Goal: Task Accomplishment & Management: Manage account settings

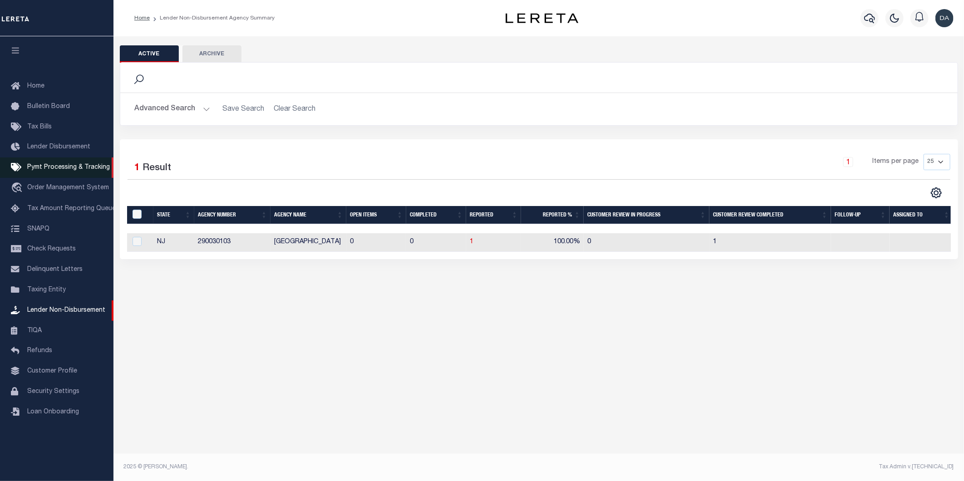
click at [46, 172] on link "Pymt Processing & Tracking" at bounding box center [57, 168] width 114 height 20
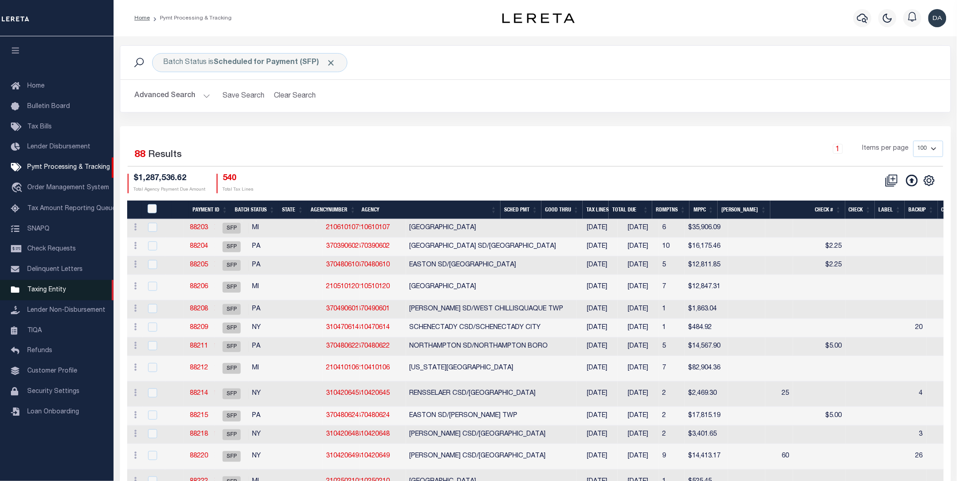
click at [34, 289] on span "Taxing Entity" at bounding box center [46, 290] width 39 height 6
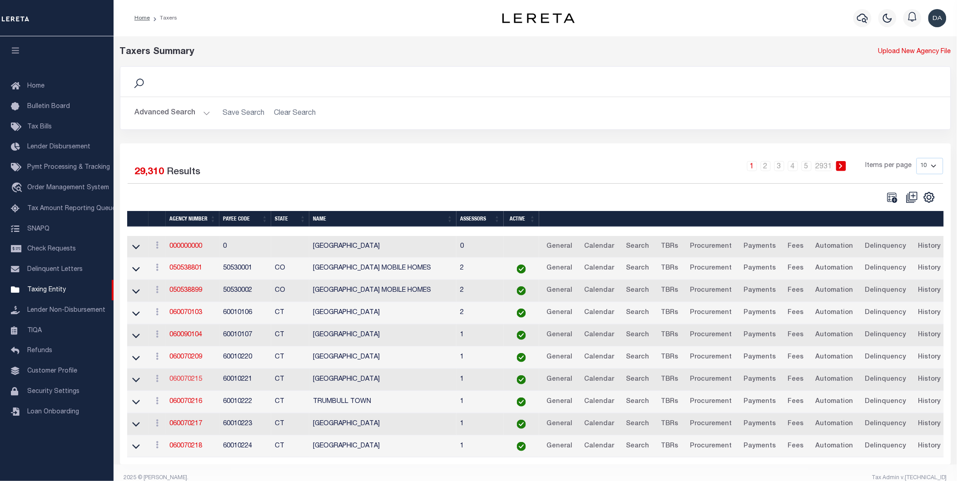
scroll to position [20, 0]
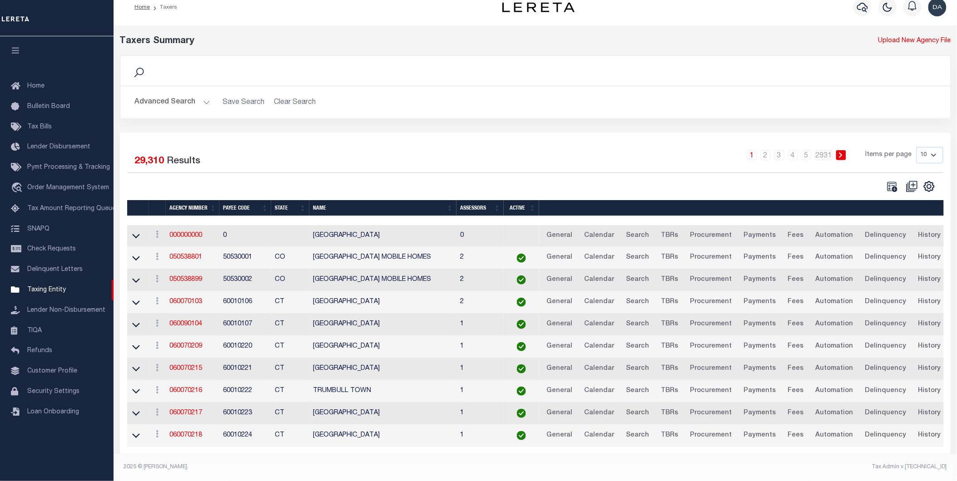
click at [928, 147] on select "10 25 50 100" at bounding box center [929, 155] width 27 height 16
select select "100"
click at [916, 147] on select "10 25 50 100" at bounding box center [929, 155] width 27 height 16
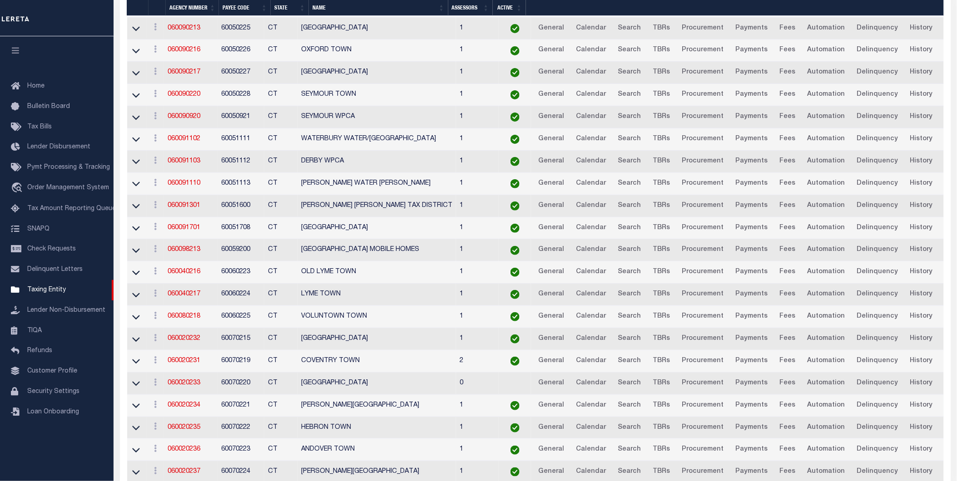
scroll to position [1281, 0]
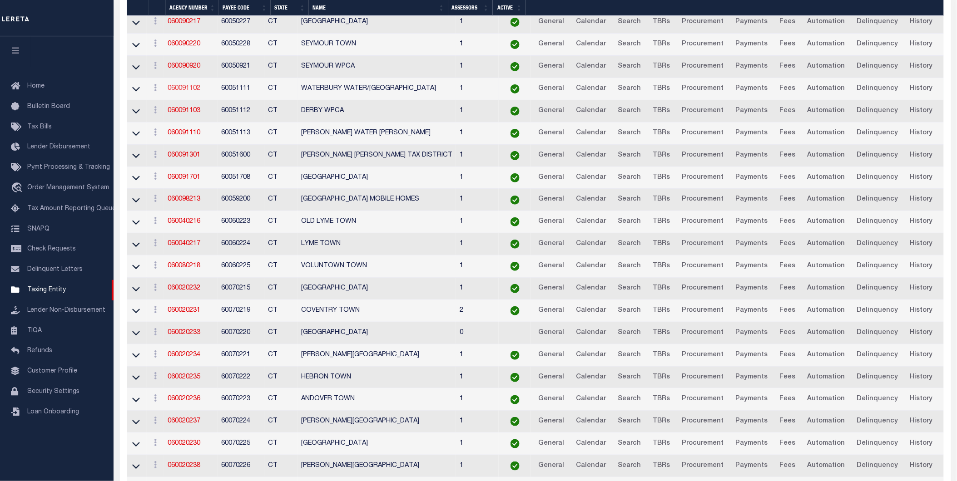
click at [175, 92] on link "060091102" at bounding box center [184, 88] width 33 height 6
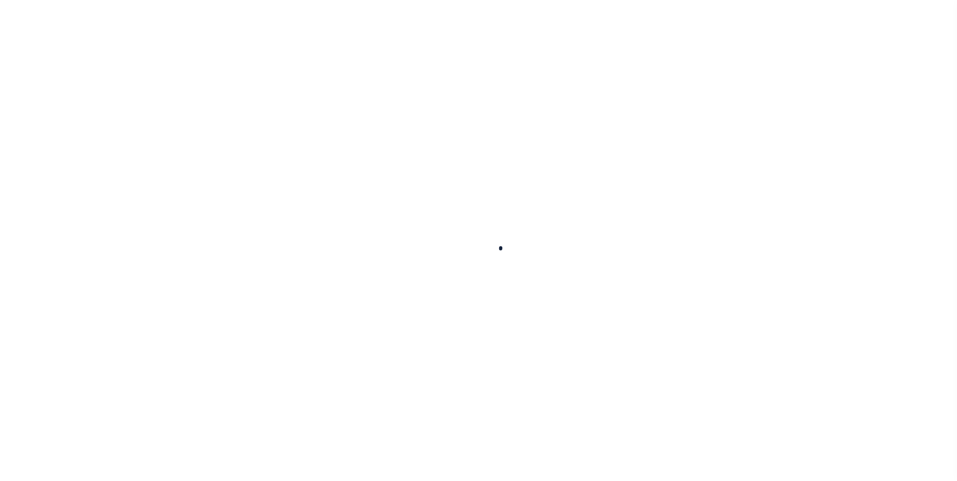
select select
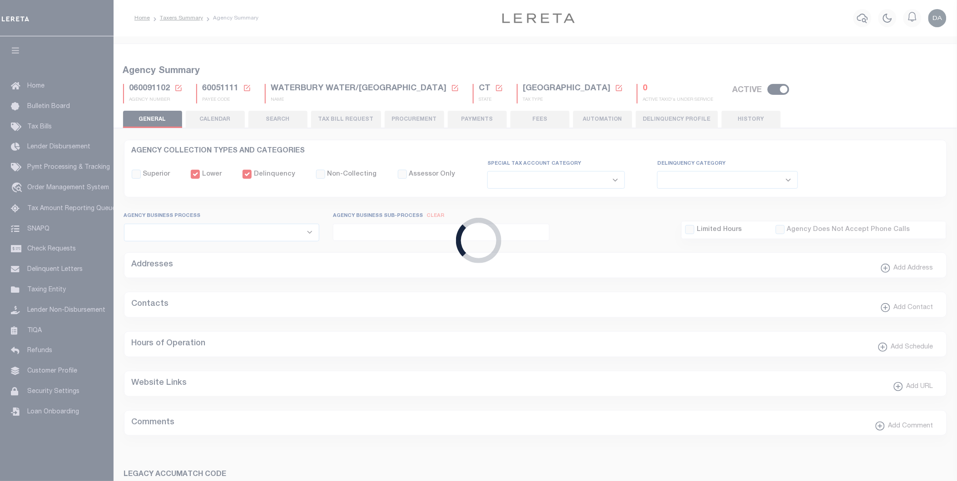
checkbox input "false"
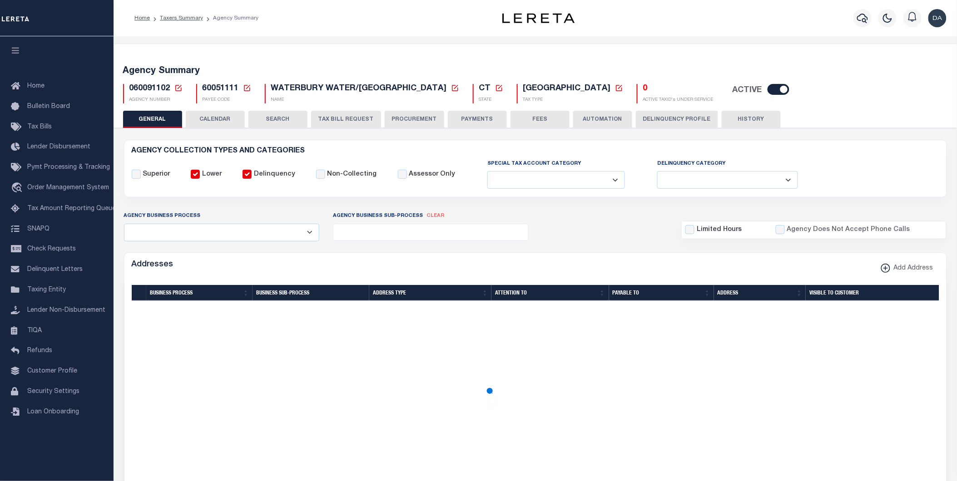
click at [418, 117] on button "PROCUREMENT" at bounding box center [414, 119] width 59 height 17
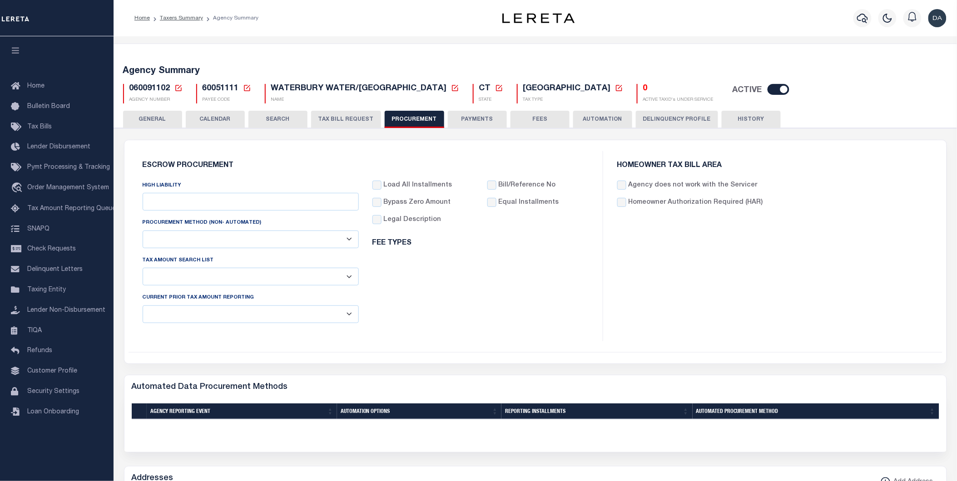
type input "$10,000"
select select "6"
select select "4"
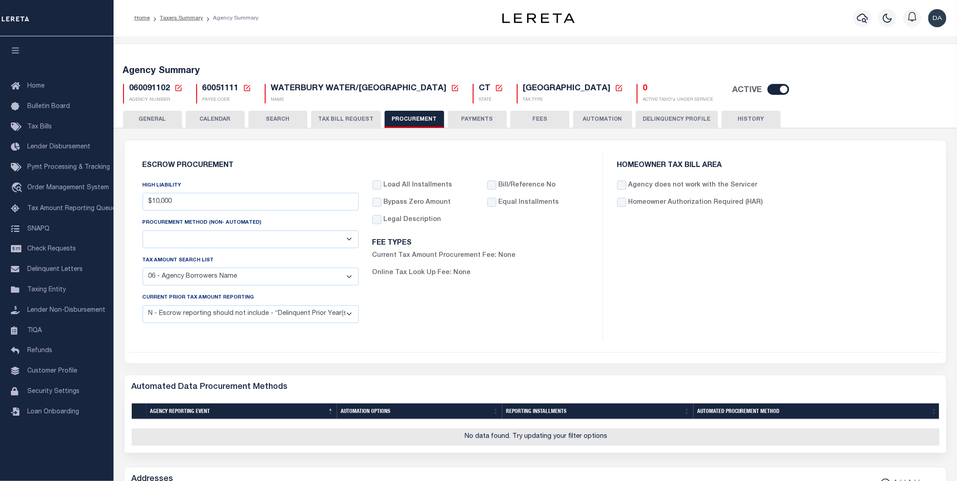
click at [245, 279] on select "01 - Agency/Tax Identification Number (Including TRA) 02 - Agency/Lien Descript…" at bounding box center [251, 277] width 216 height 18
click at [686, 362] on div "Escrow Procurement HIGH LIABILITY $10,000 PROCUREMENT METHOD (Non- Automated) A…" at bounding box center [535, 251] width 822 height 223
click at [59, 291] on span "Taxing Entity" at bounding box center [46, 290] width 39 height 6
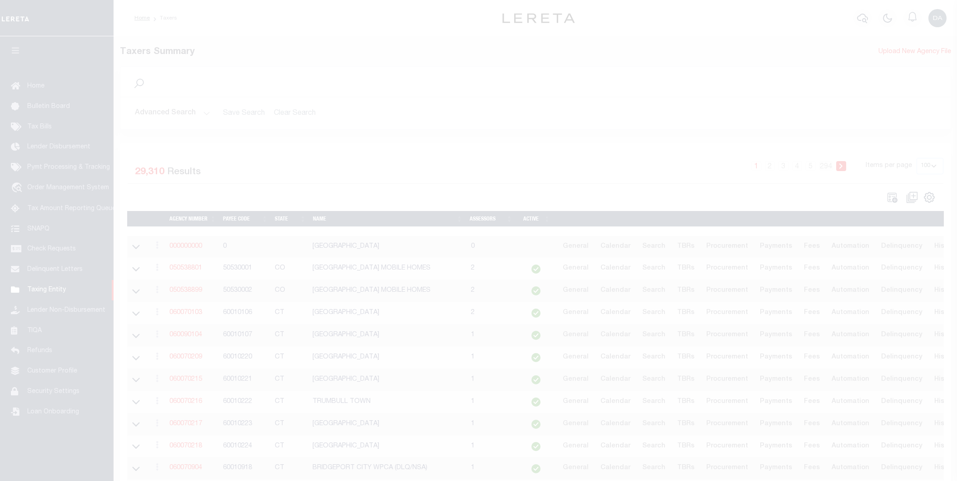
select select "100"
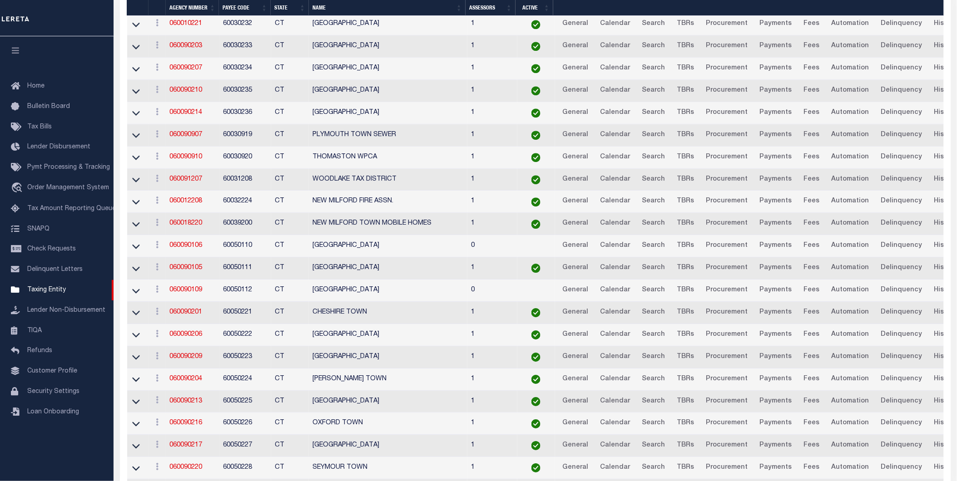
scroll to position [1160, 0]
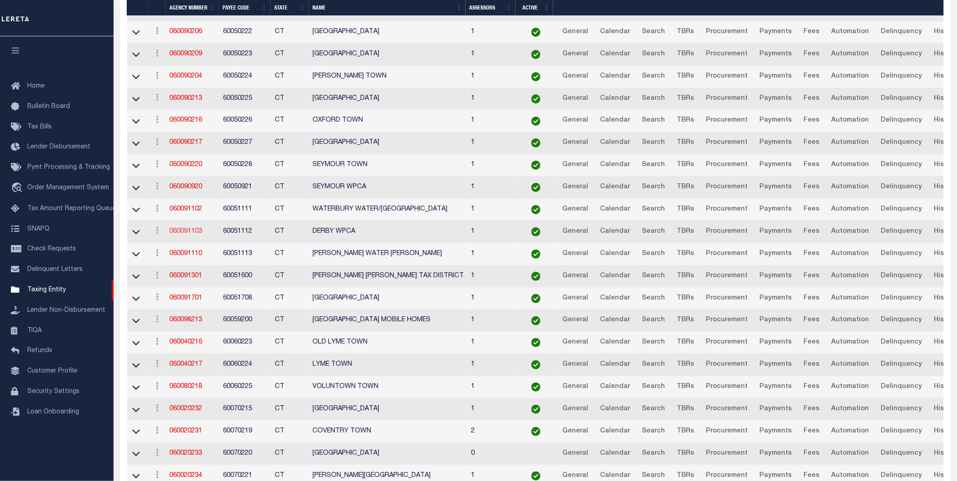
click at [188, 235] on link "060091103" at bounding box center [185, 231] width 33 height 6
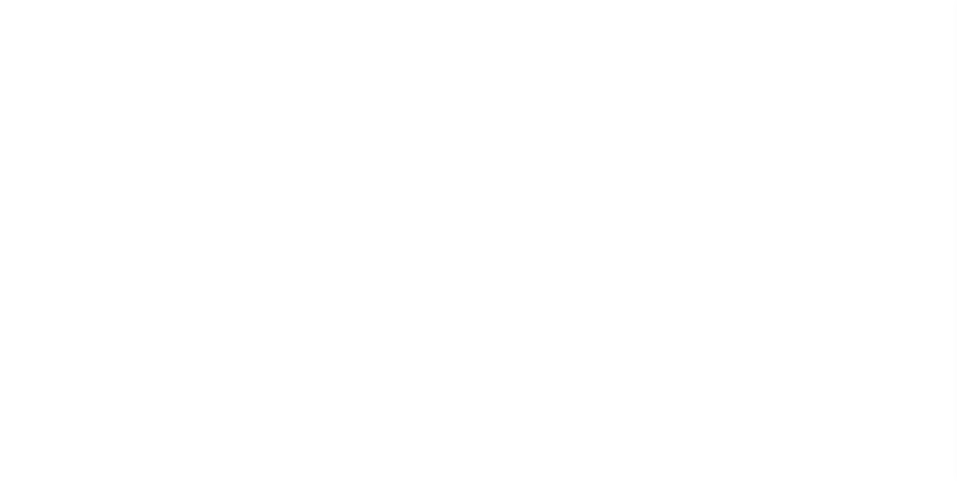
select select "2"
select select
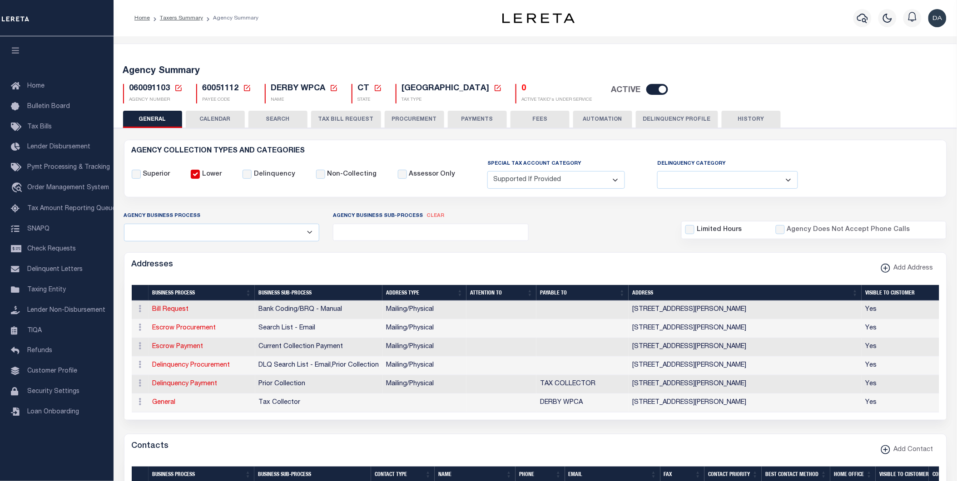
drag, startPoint x: 430, startPoint y: 116, endPoint x: 404, endPoint y: 124, distance: 27.4
click at [430, 118] on button "PROCUREMENT" at bounding box center [414, 119] width 59 height 17
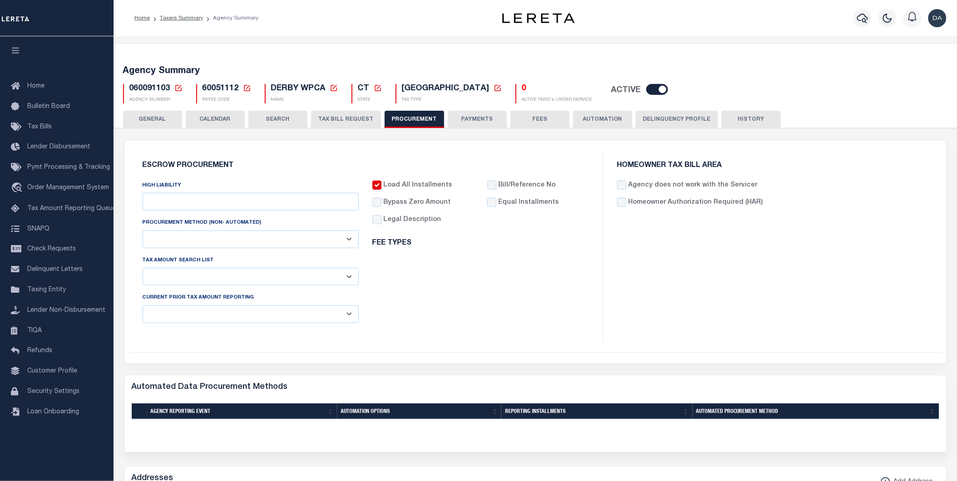
type input "$10,000"
select select "6"
select select "4"
checkbox input "true"
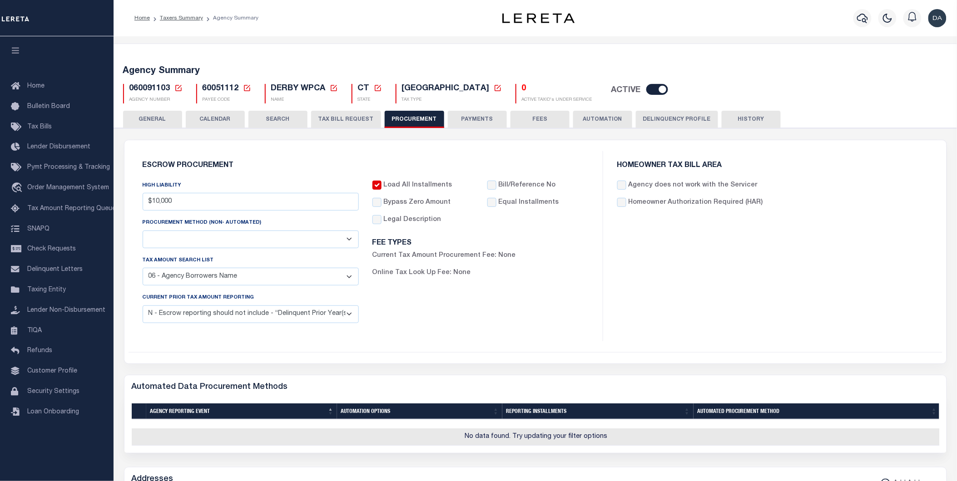
click at [306, 240] on select "Automated Report/Listing Created by Agency Email Fax Mail Phone Screen Scraping…" at bounding box center [251, 240] width 216 height 18
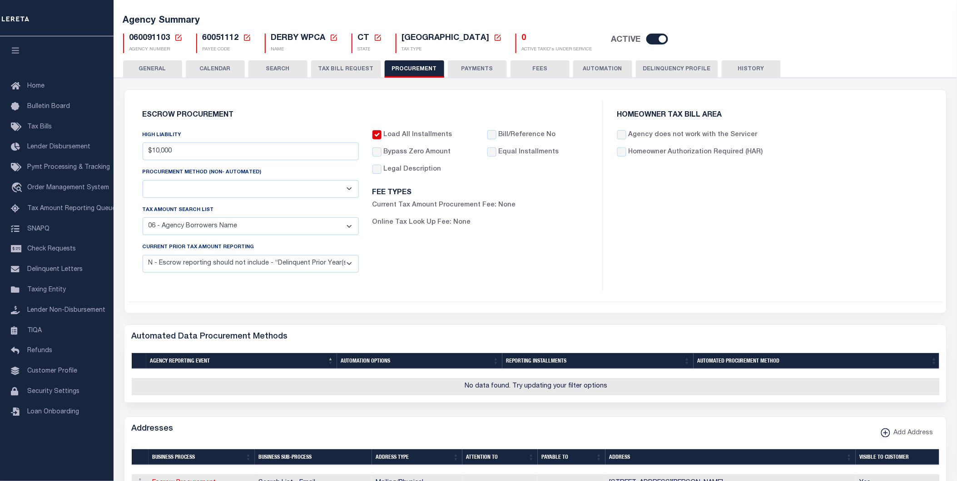
click at [294, 191] on select "Automated Report/Listing Created by Agency Email Fax Mail Phone Screen Scraping…" at bounding box center [251, 189] width 216 height 18
click at [509, 266] on div "Load All Installments Bypass Zero Amount" at bounding box center [481, 205] width 230 height 150
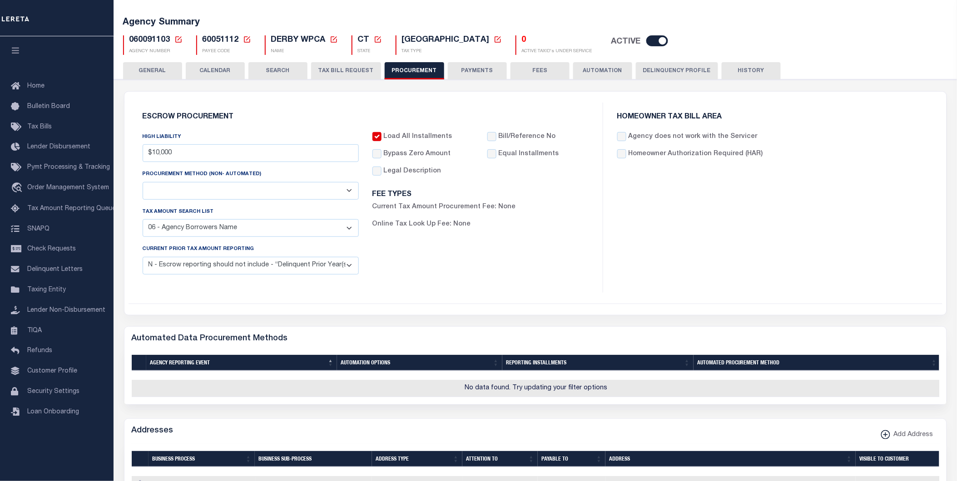
scroll to position [0, 0]
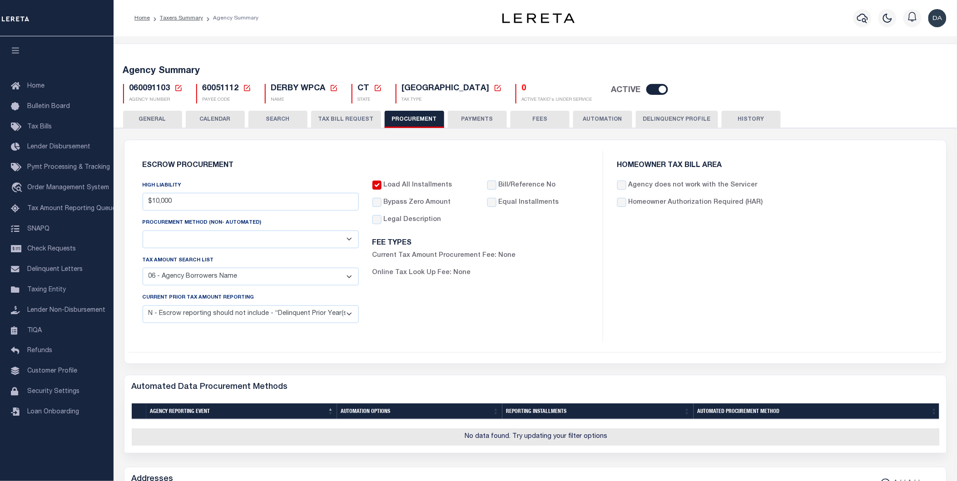
click at [239, 312] on select "C - Escrow reporting includes “Delinquent Current Tax Year Installment(s) Exist…" at bounding box center [251, 315] width 216 height 18
click at [255, 240] on select "Automated Report/Listing Created by Agency Email Fax Mail Phone Screen Scraping…" at bounding box center [251, 240] width 216 height 18
click at [443, 316] on div "Load All Installments Bypass Zero Amount" at bounding box center [481, 256] width 230 height 150
click at [178, 21] on li "Taxers Summary" at bounding box center [176, 18] width 53 height 8
click at [181, 17] on link "Taxers Summary" at bounding box center [181, 17] width 43 height 5
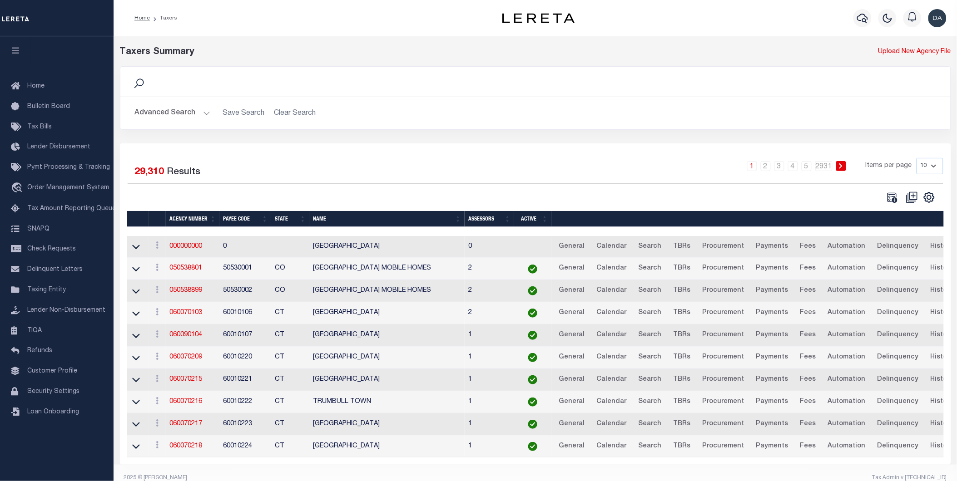
click at [523, 152] on div "Selected 29,310 Results 1 2 3 4 5 … 2931 Items per page 10 25 50 100" at bounding box center [535, 303] width 831 height 321
click at [919, 160] on select "10 25 50 100" at bounding box center [929, 166] width 27 height 16
click at [916, 158] on select "10 25 50 100" at bounding box center [929, 166] width 27 height 16
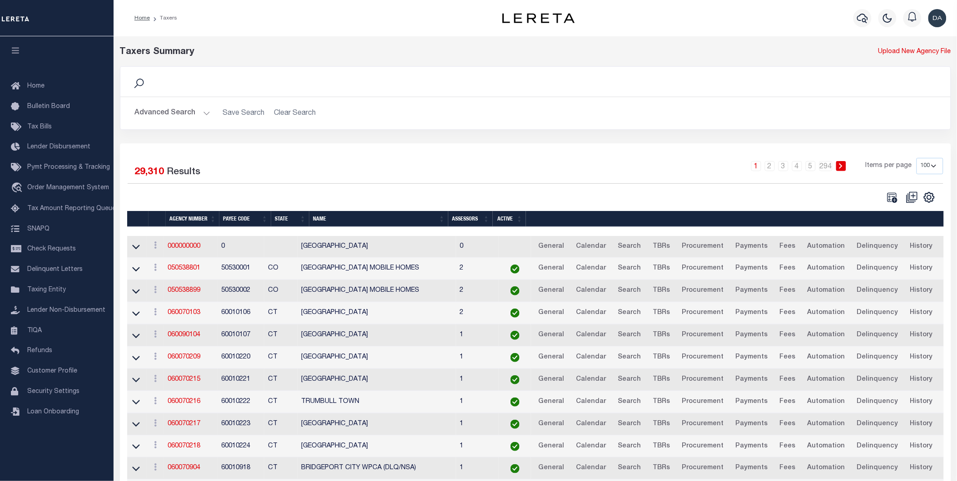
click at [929, 166] on select "10 25 50 100" at bounding box center [929, 166] width 27 height 16
click at [916, 158] on select "10 25 50 100" at bounding box center [929, 166] width 27 height 16
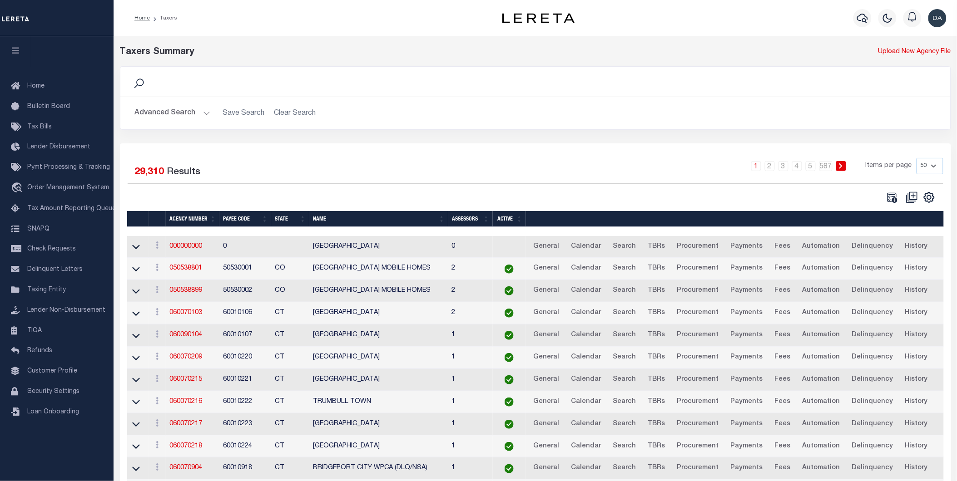
click at [931, 165] on select "10 25 50 100" at bounding box center [929, 166] width 27 height 16
select select "100"
click at [916, 158] on select "10 25 50 100" at bounding box center [929, 166] width 27 height 16
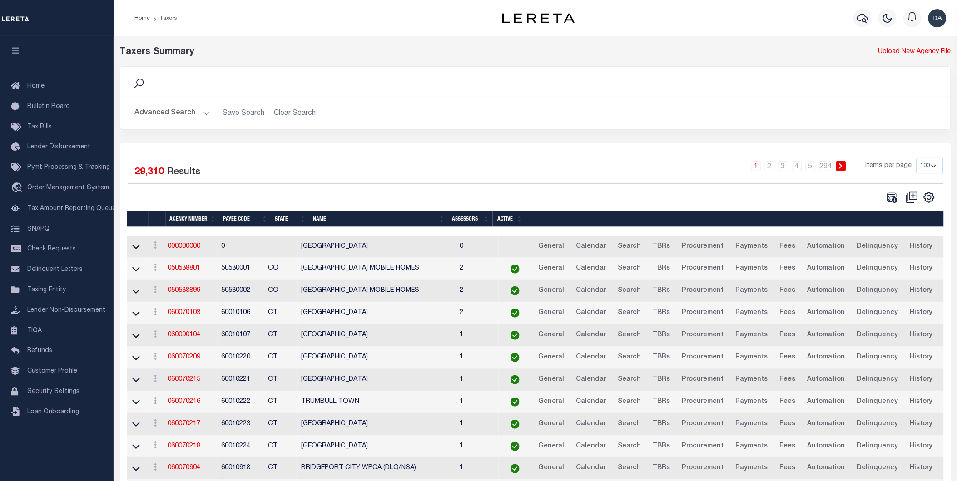
click at [600, 162] on div "1 2 3 4 5 … 294 Items per page 10 25 50 100" at bounding box center [639, 170] width 608 height 24
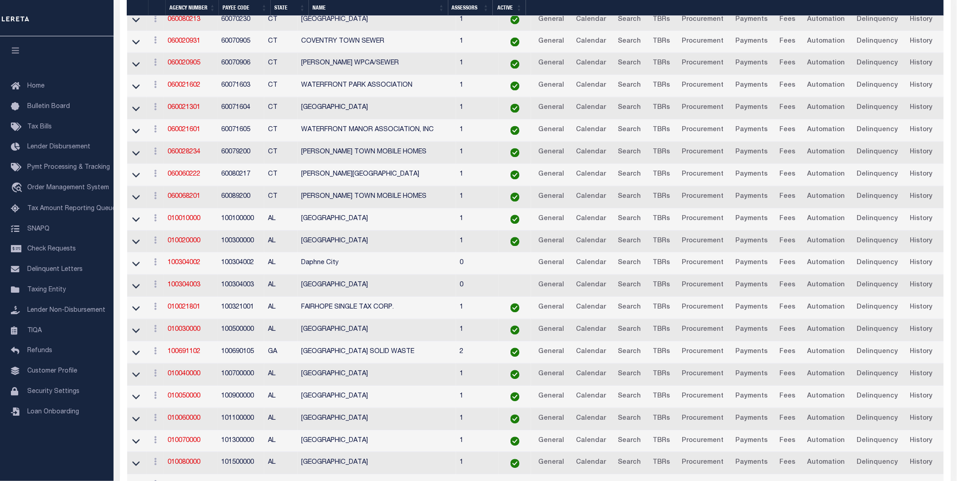
scroll to position [2021, 0]
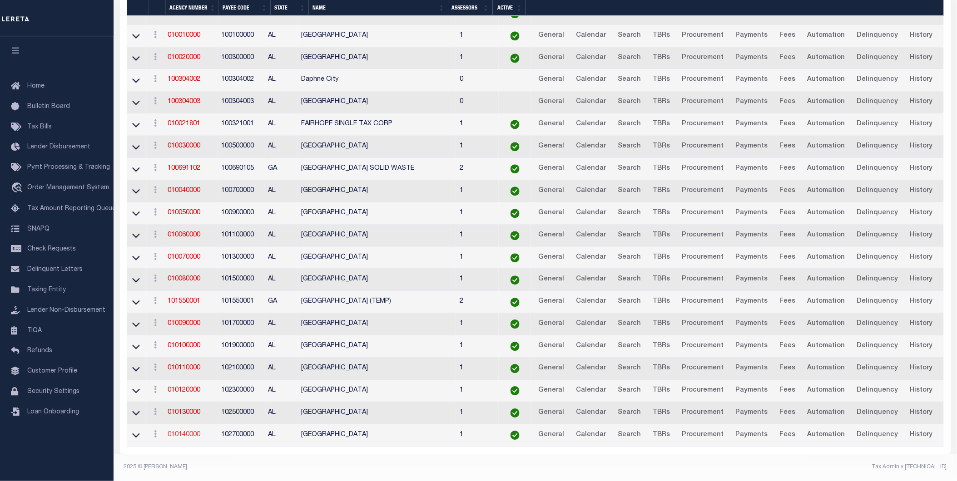
click at [189, 432] on link "010140000" at bounding box center [184, 435] width 33 height 6
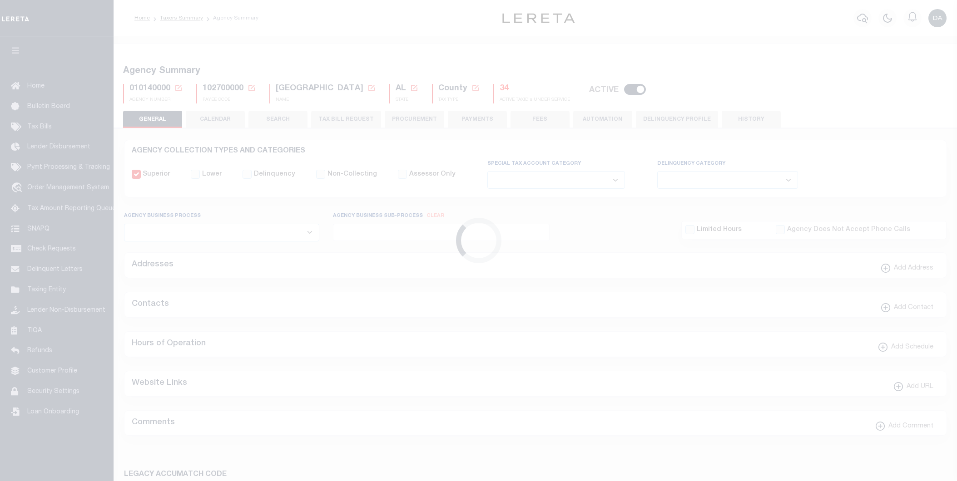
select select
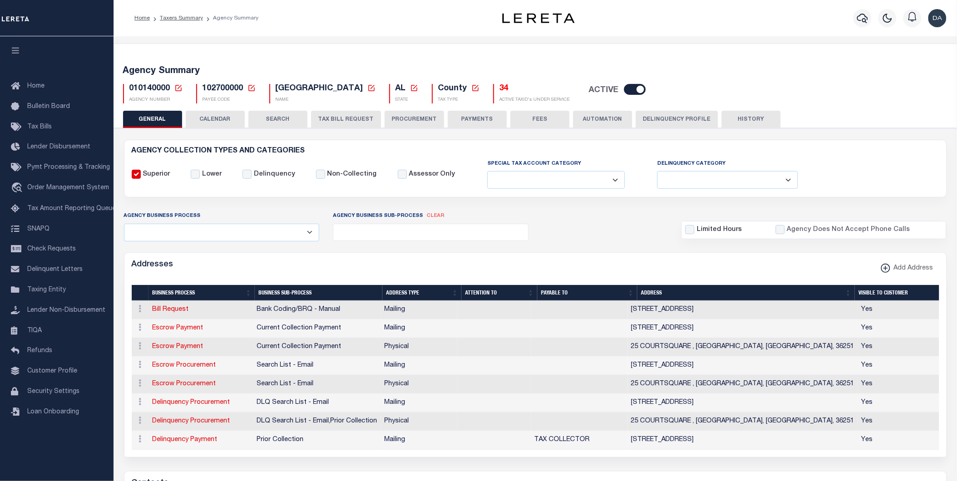
click at [415, 114] on button "PROCUREMENT" at bounding box center [414, 119] width 59 height 17
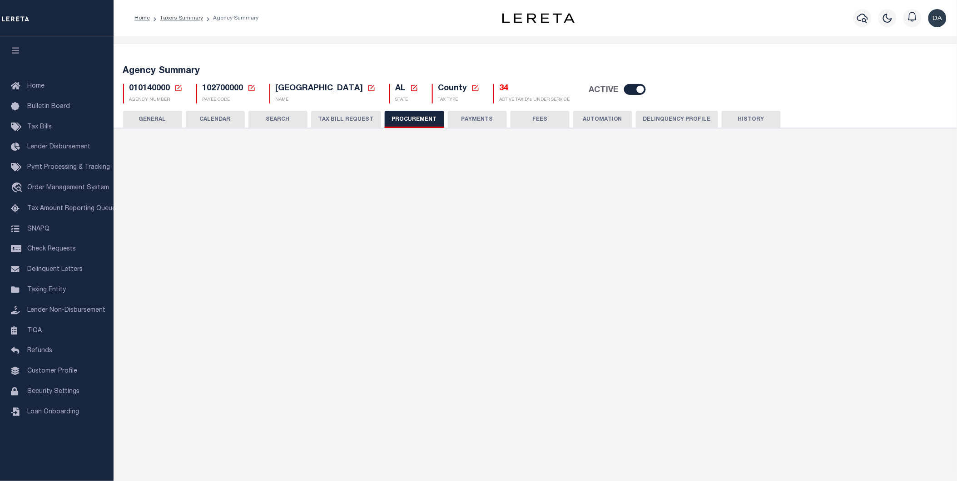
type input "$7,000"
select select "10"
select select "1"
select select "4"
checkbox input "true"
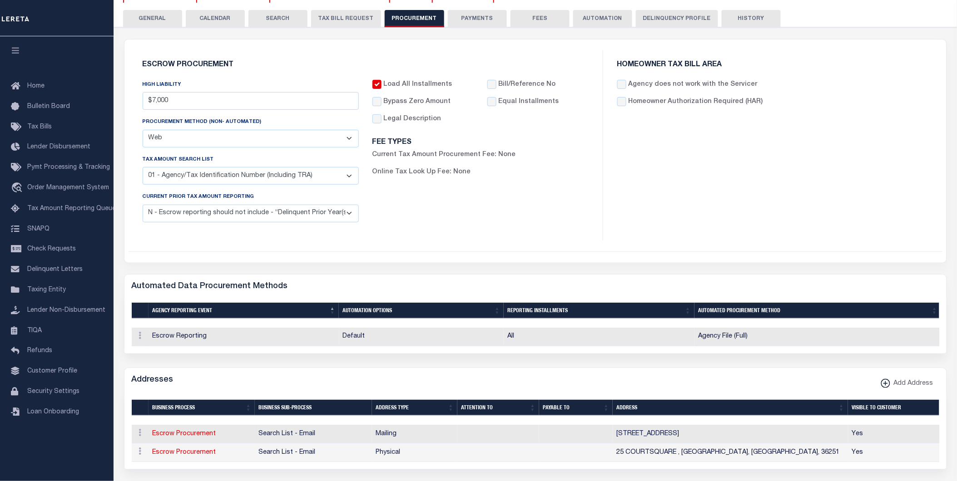
scroll to position [151, 0]
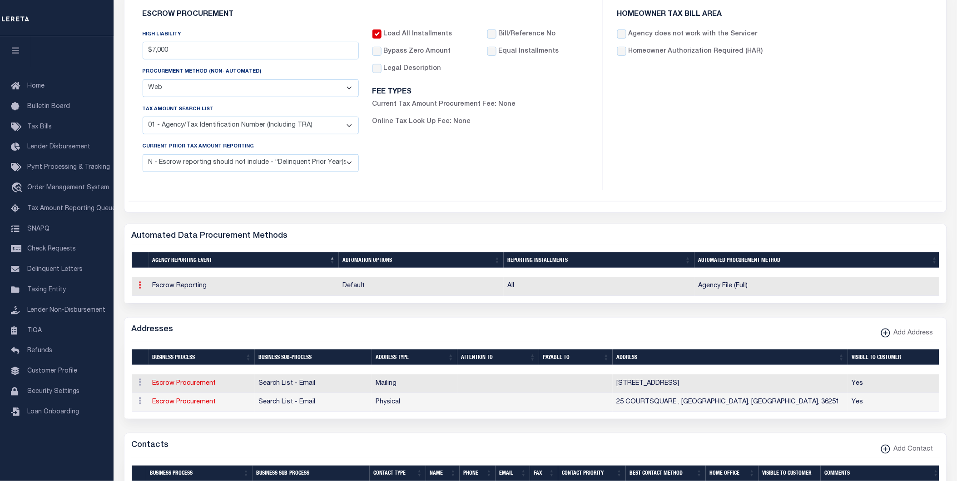
click at [139, 284] on icon at bounding box center [140, 285] width 3 height 7
click at [150, 316] on link "View" at bounding box center [156, 314] width 41 height 15
select select "1"
select select "All"
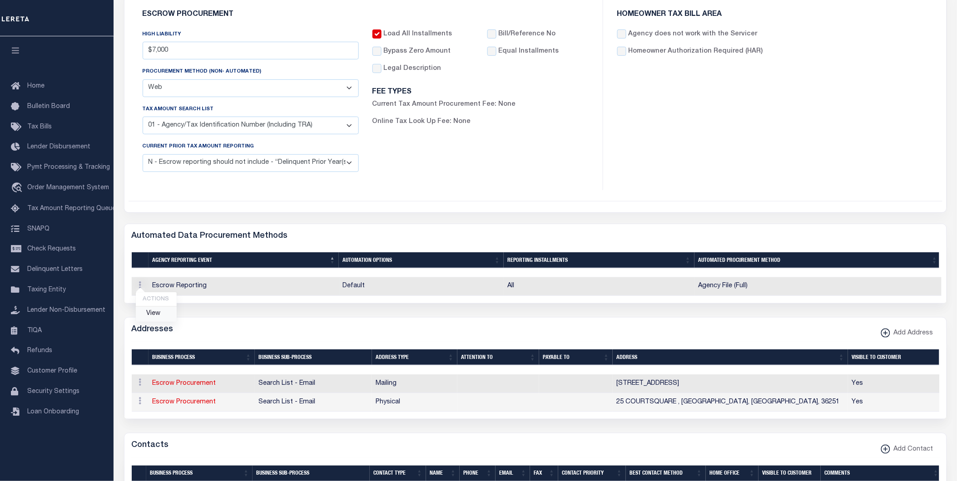
select select "1"
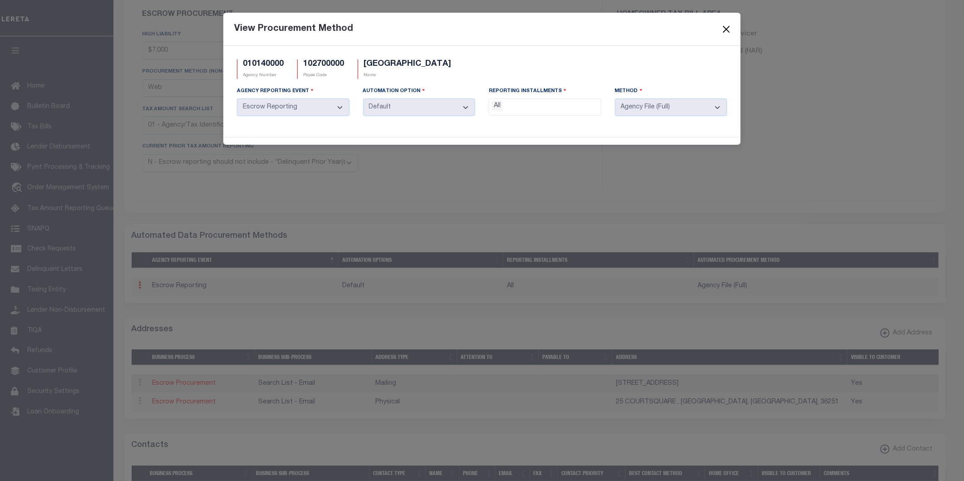
drag, startPoint x: 729, startPoint y: 29, endPoint x: 717, endPoint y: 32, distance: 11.8
click at [727, 29] on button "Close" at bounding box center [727, 29] width 12 height 12
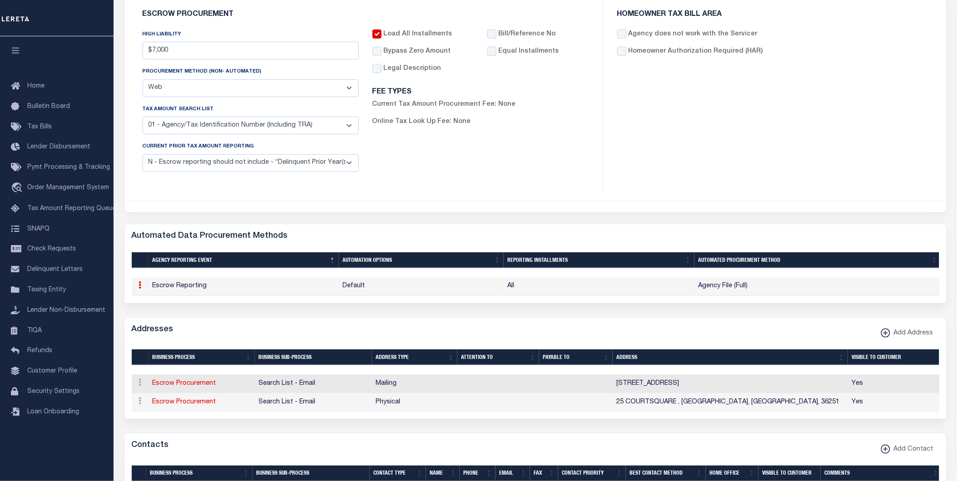
scroll to position [0, 0]
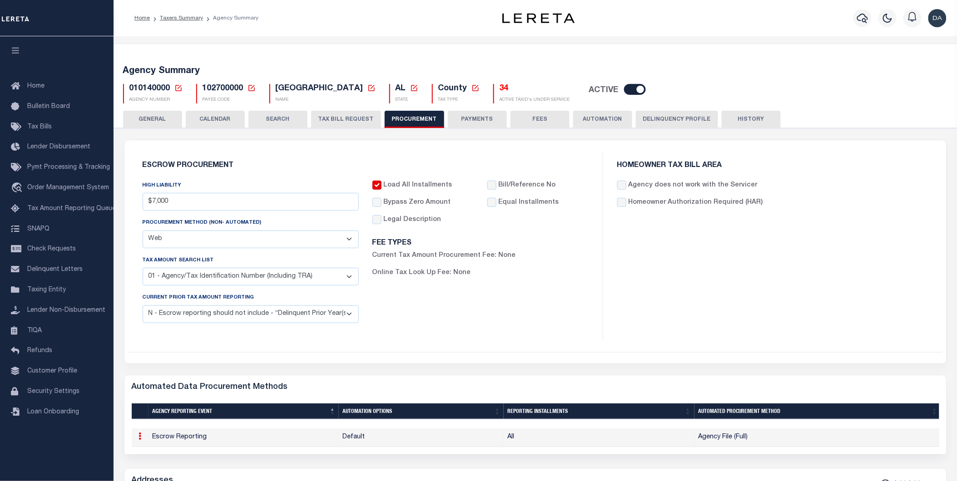
click at [330, 274] on select "01 - Agency/Tax Identification Number (Including TRA) 02 - Agency/Lien Descript…" at bounding box center [251, 277] width 216 height 18
drag, startPoint x: 210, startPoint y: 251, endPoint x: 210, endPoint y: 244, distance: 6.4
click at [210, 247] on div "HIGH LIABILITY $7,000 PROCUREMENT METHOD (Non- Automated) Automated Report/List…" at bounding box center [251, 256] width 230 height 150
click at [209, 241] on select "Automated Report/Listing Created by Agency Email Fax Mail Phone Screen Scraping…" at bounding box center [251, 240] width 216 height 18
click at [409, 292] on div "Load All Installments Bypass Zero Amount" at bounding box center [481, 256] width 230 height 150
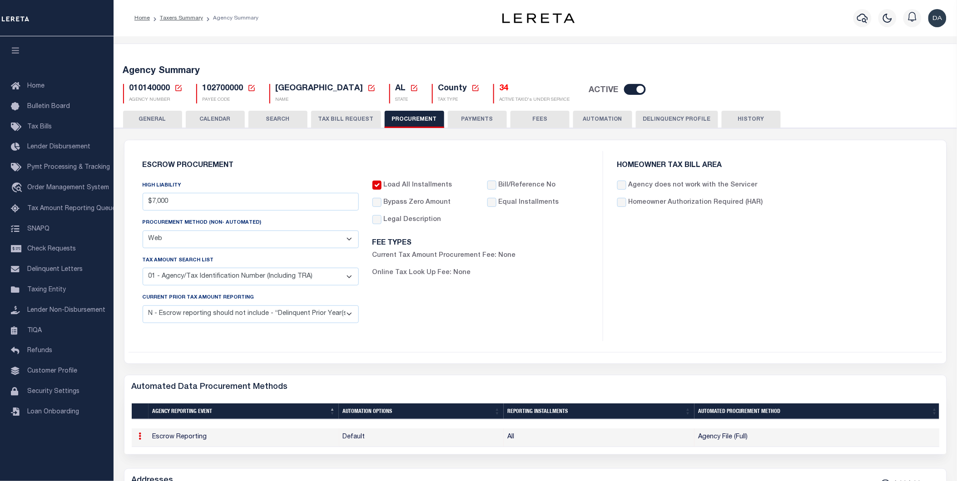
click at [336, 270] on select "01 - Agency/Tax Identification Number (Including TRA) 02 - Agency/Lien Descript…" at bounding box center [251, 277] width 216 height 18
click at [264, 272] on select "01 - Agency/Tax Identification Number (Including TRA) 02 - Agency/Lien Descript…" at bounding box center [251, 277] width 216 height 18
click at [401, 316] on div "Load All Installments Bypass Zero Amount" at bounding box center [481, 256] width 230 height 150
click at [255, 308] on select "C - Escrow reporting includes “Delinquent Current Tax Year Installment(s) Exist…" at bounding box center [251, 315] width 216 height 18
click at [347, 277] on select "01 - Agency/Tax Identification Number (Including TRA) 02 - Agency/Lien Descript…" at bounding box center [251, 277] width 216 height 18
